Goal: Navigation & Orientation: Find specific page/section

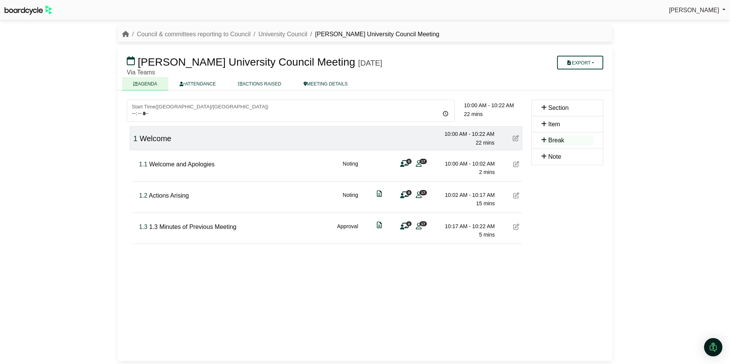
drag, startPoint x: 338, startPoint y: 15, endPoint x: 390, endPoint y: 37, distance: 56.4
click at [390, 37] on div "[PERSON_NAME] Sign Out Council & committees reporting to Council University Cou…" at bounding box center [365, 182] width 730 height 364
drag, startPoint x: 390, startPoint y: 37, endPoint x: 525, endPoint y: 23, distance: 135.5
click at [525, 23] on div "Council & committees reporting to Council University Council [PERSON_NAME] Univ…" at bounding box center [365, 193] width 504 height 341
click at [402, 164] on icon at bounding box center [404, 164] width 8 height 0
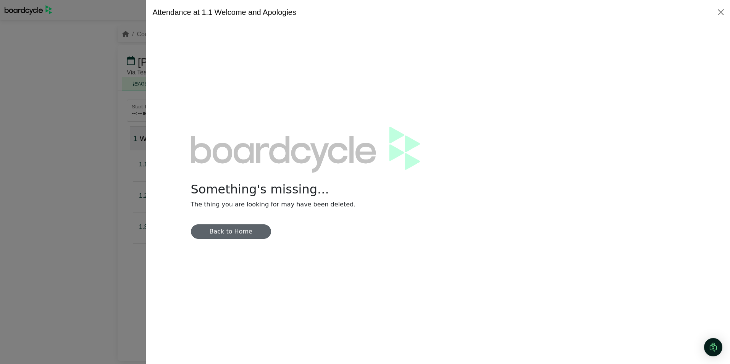
click at [235, 234] on link "Back to Home" at bounding box center [231, 231] width 80 height 15
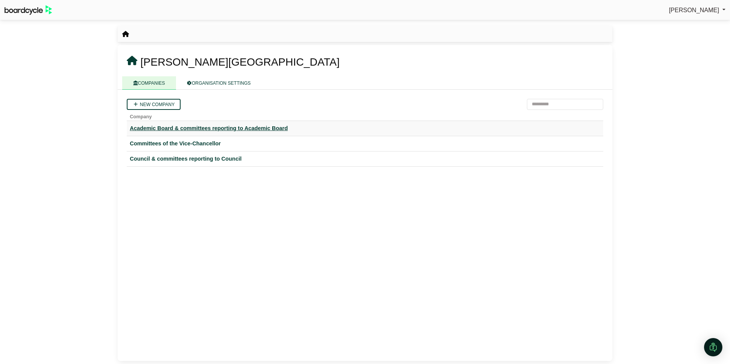
click at [204, 127] on div "Academic Board & committees reporting to Academic Board" at bounding box center [365, 128] width 470 height 9
